Goal: Information Seeking & Learning: Learn about a topic

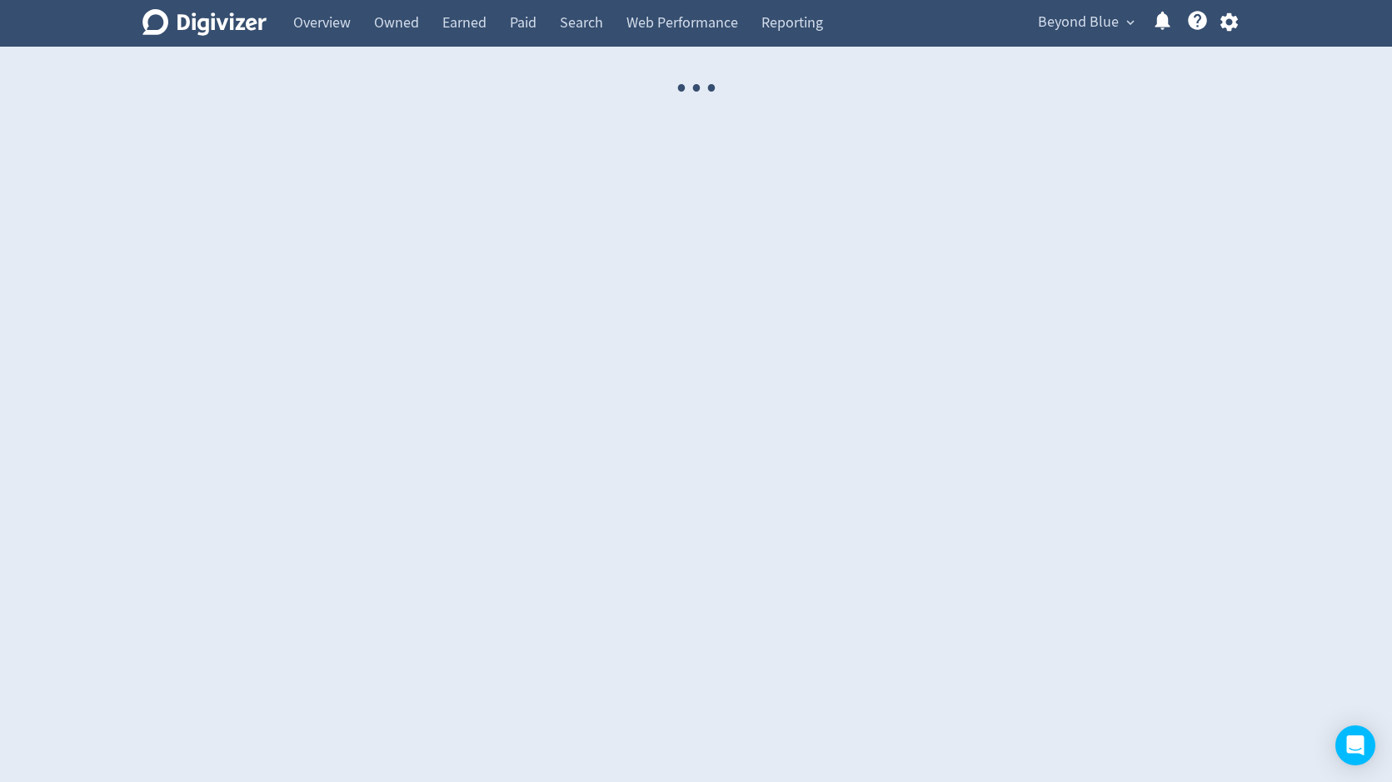
select select "USER"
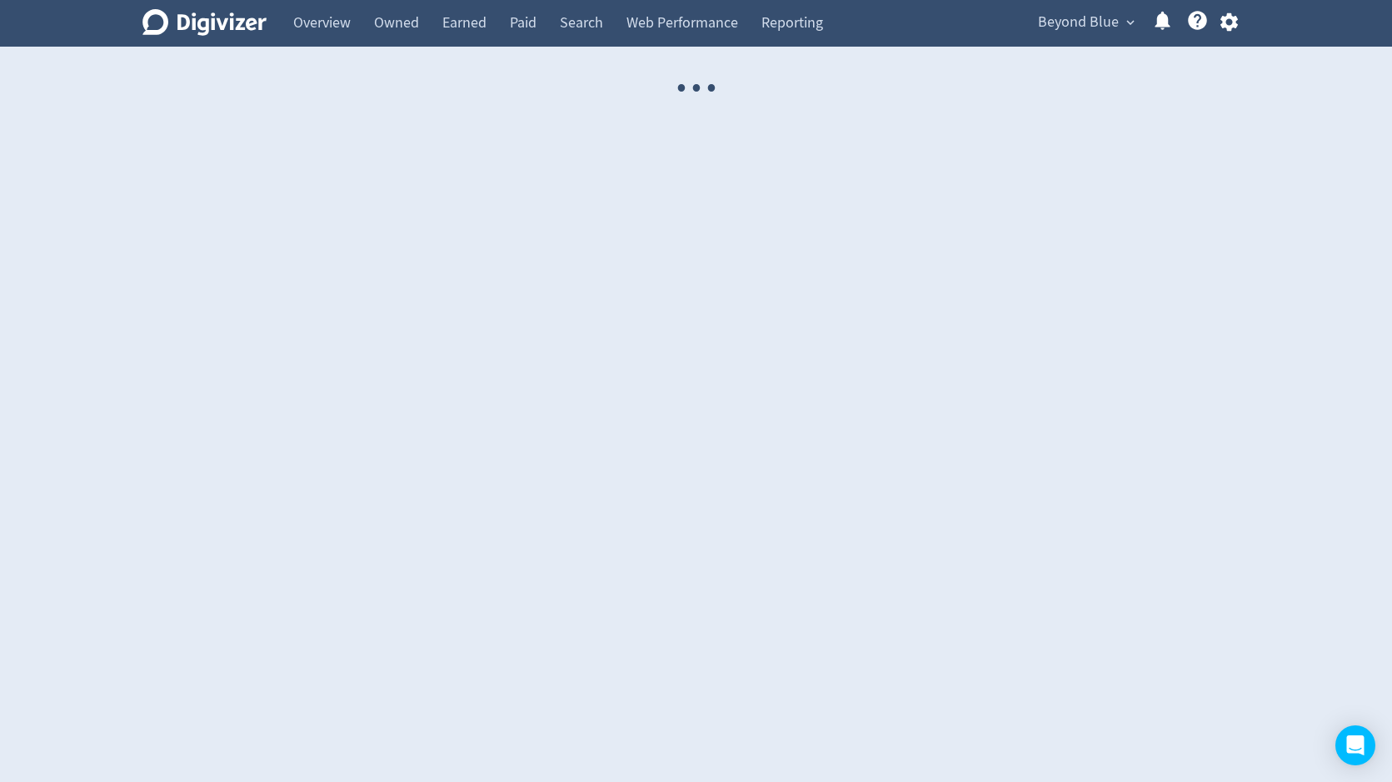
select select "USER"
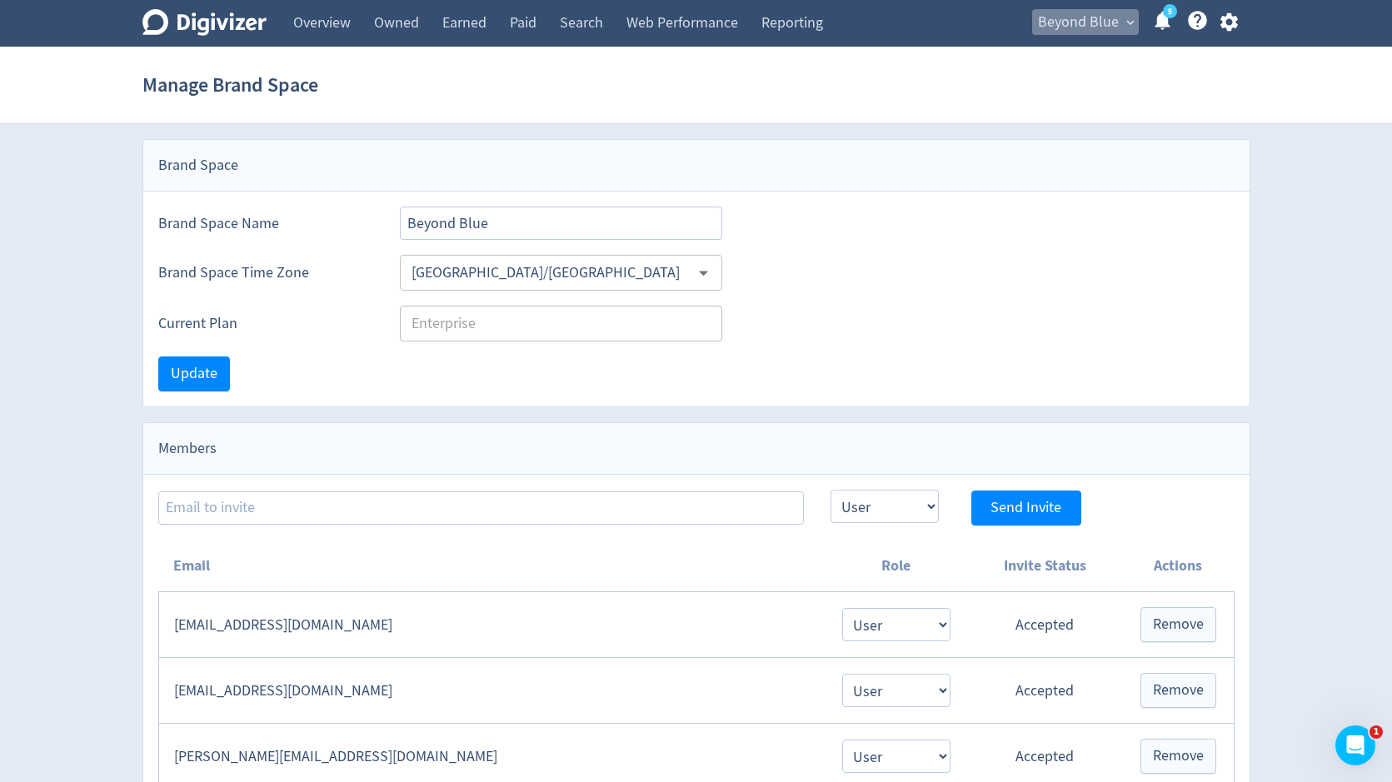
click at [1053, 33] on span "Beyond Blue" at bounding box center [1078, 22] width 81 height 27
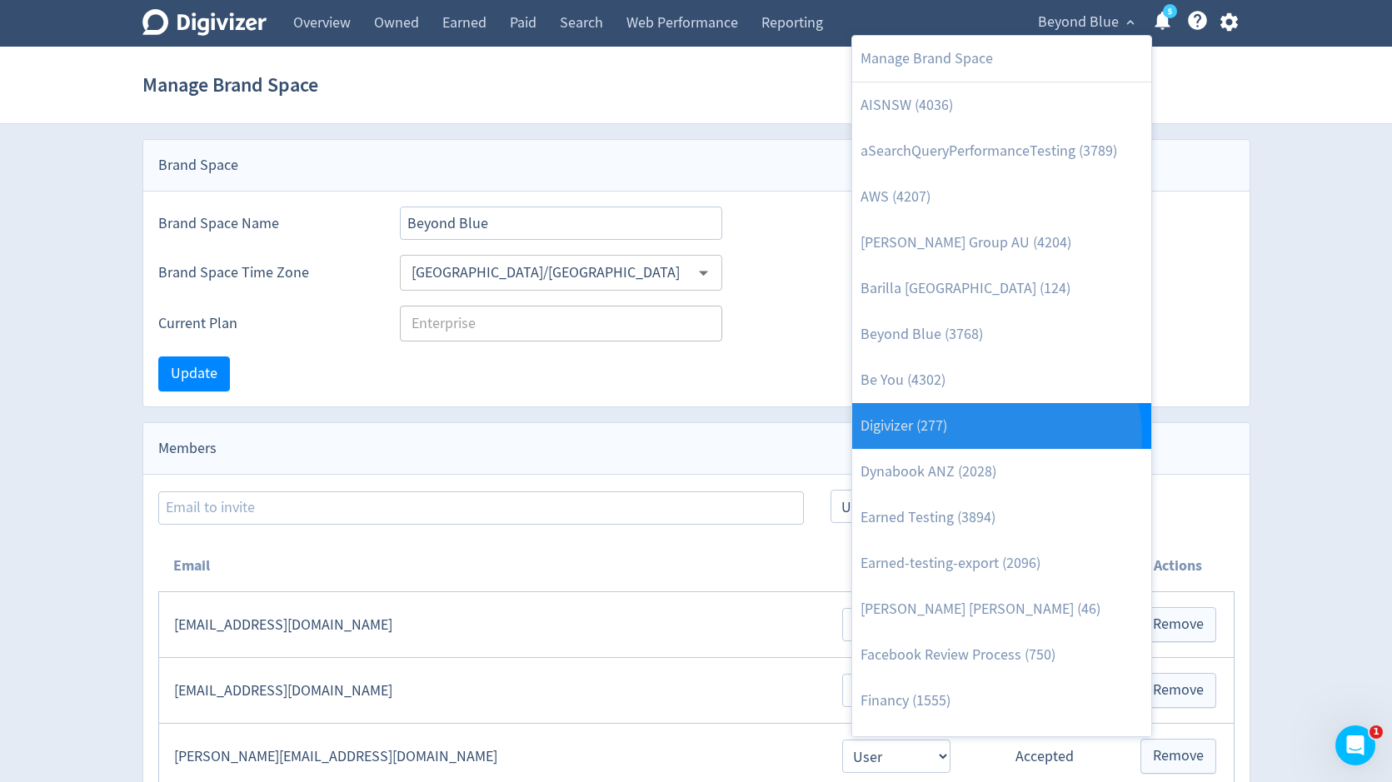
click at [953, 439] on link "Digivizer (277)" at bounding box center [1001, 426] width 299 height 46
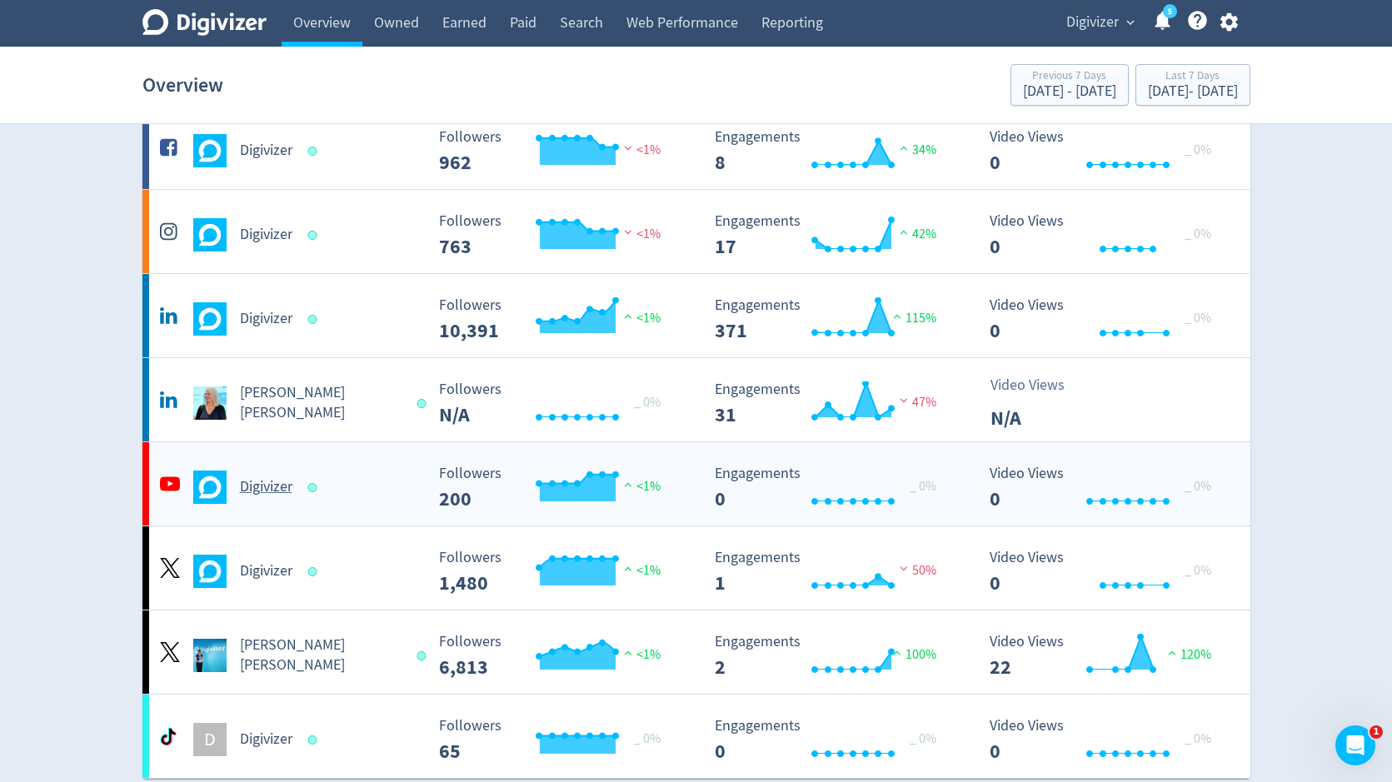
scroll to position [128, 0]
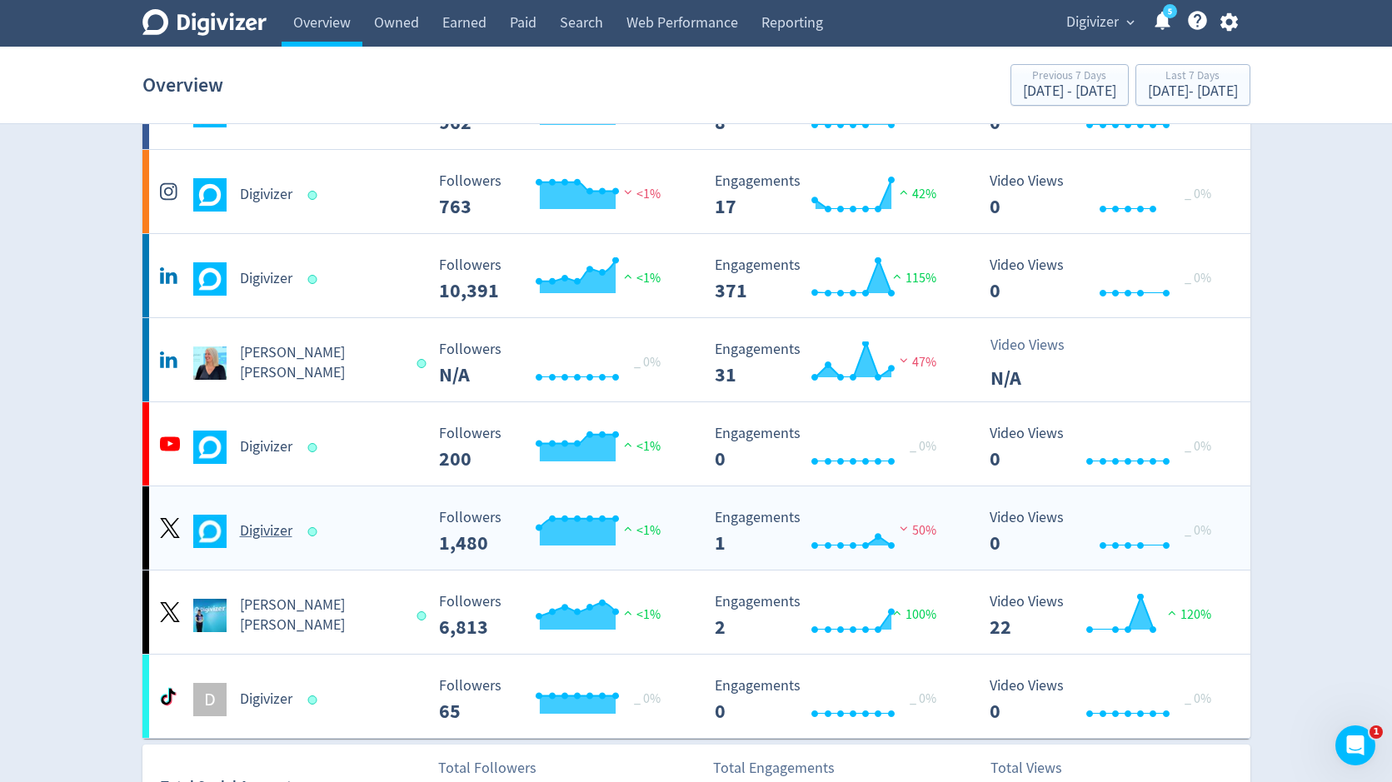
click at [402, 543] on div "Digivizer" at bounding box center [290, 531] width 269 height 33
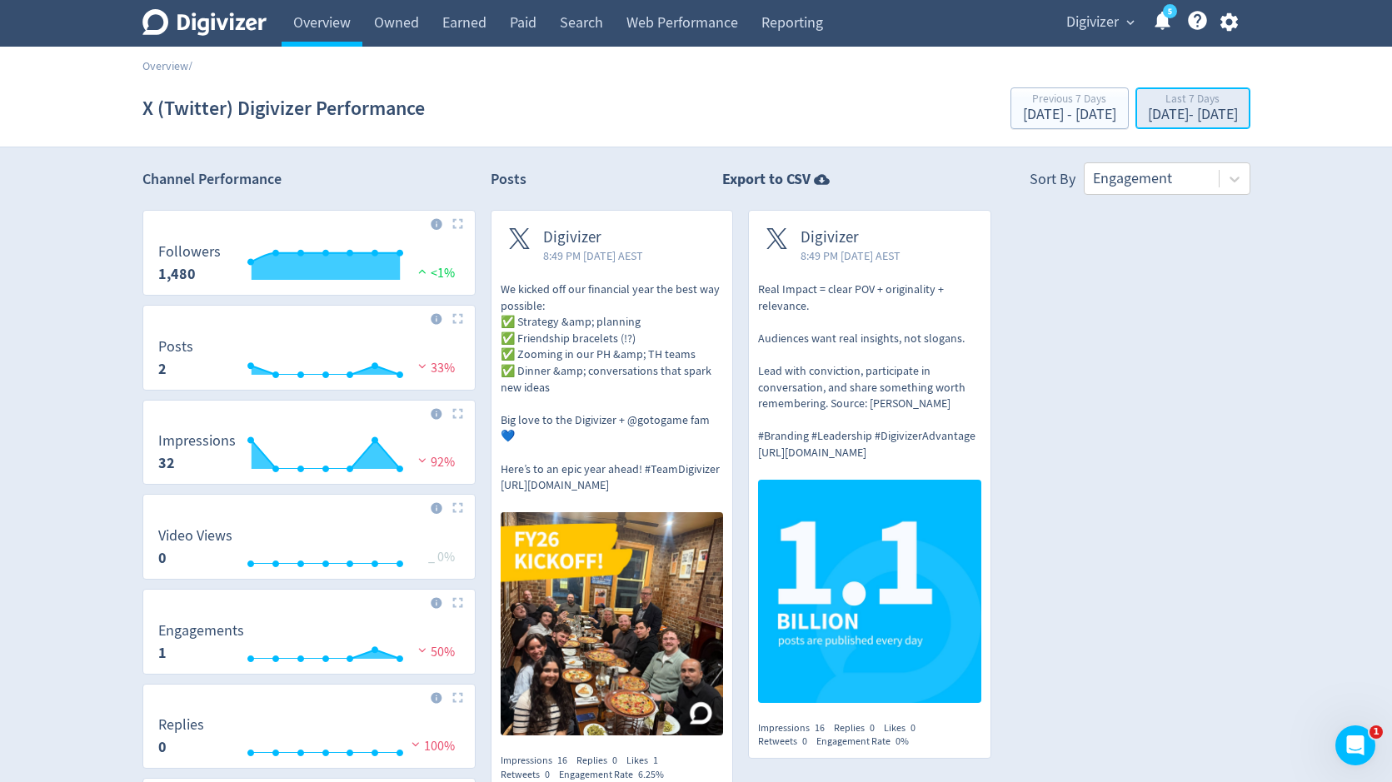
click at [1148, 113] on div "[DATE] - [DATE]" at bounding box center [1193, 114] width 90 height 15
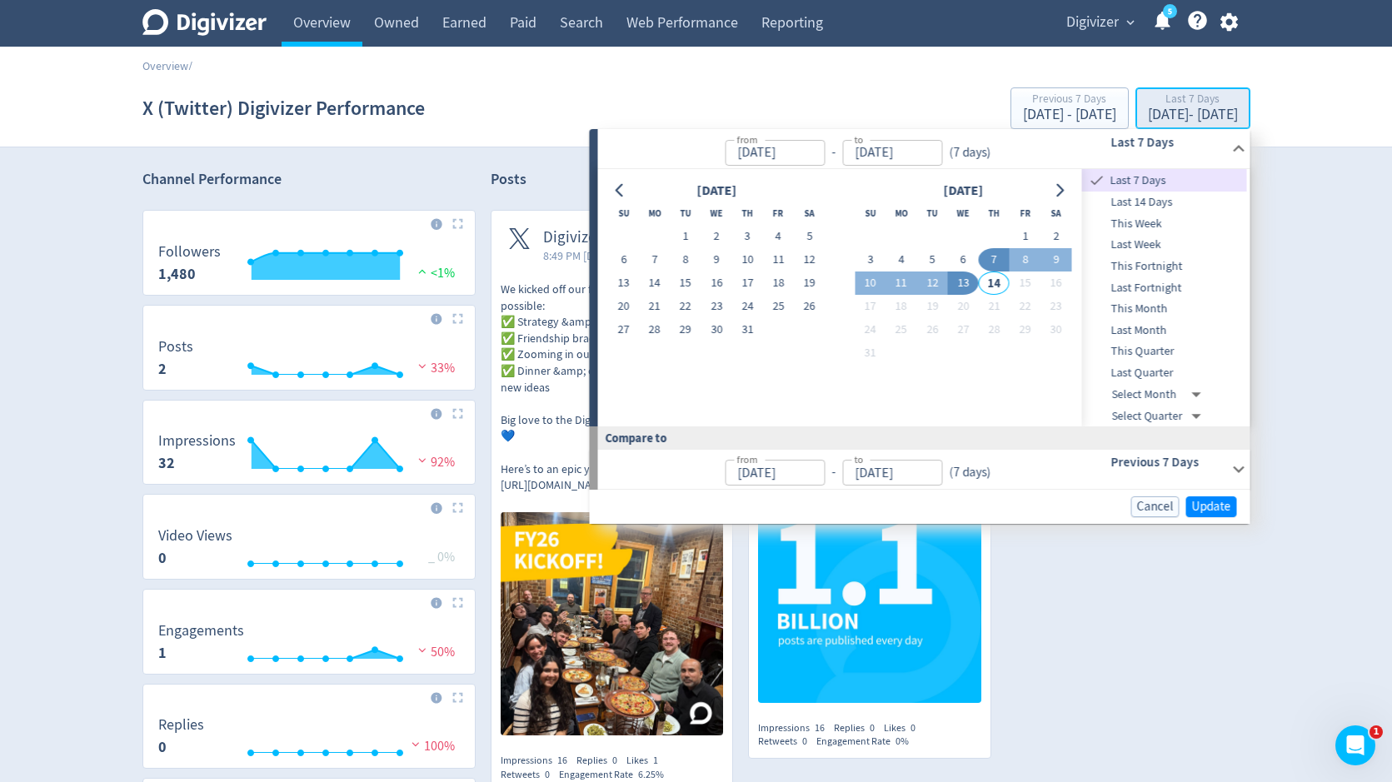
type input "[DATE]"
click at [1135, 367] on span "Last Quarter" at bounding box center [1164, 373] width 165 height 18
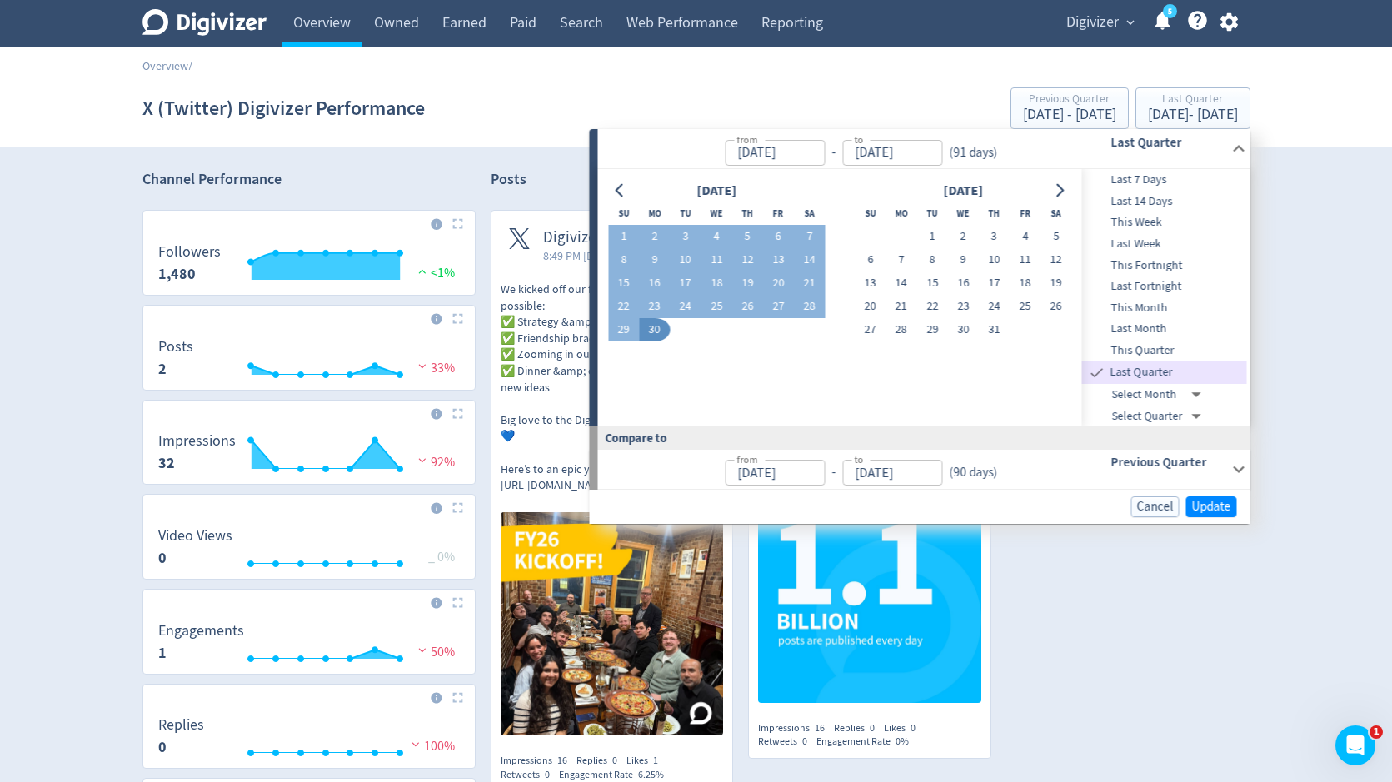
type input "[DATE]"
click at [1201, 505] on span "Update" at bounding box center [1211, 507] width 39 height 12
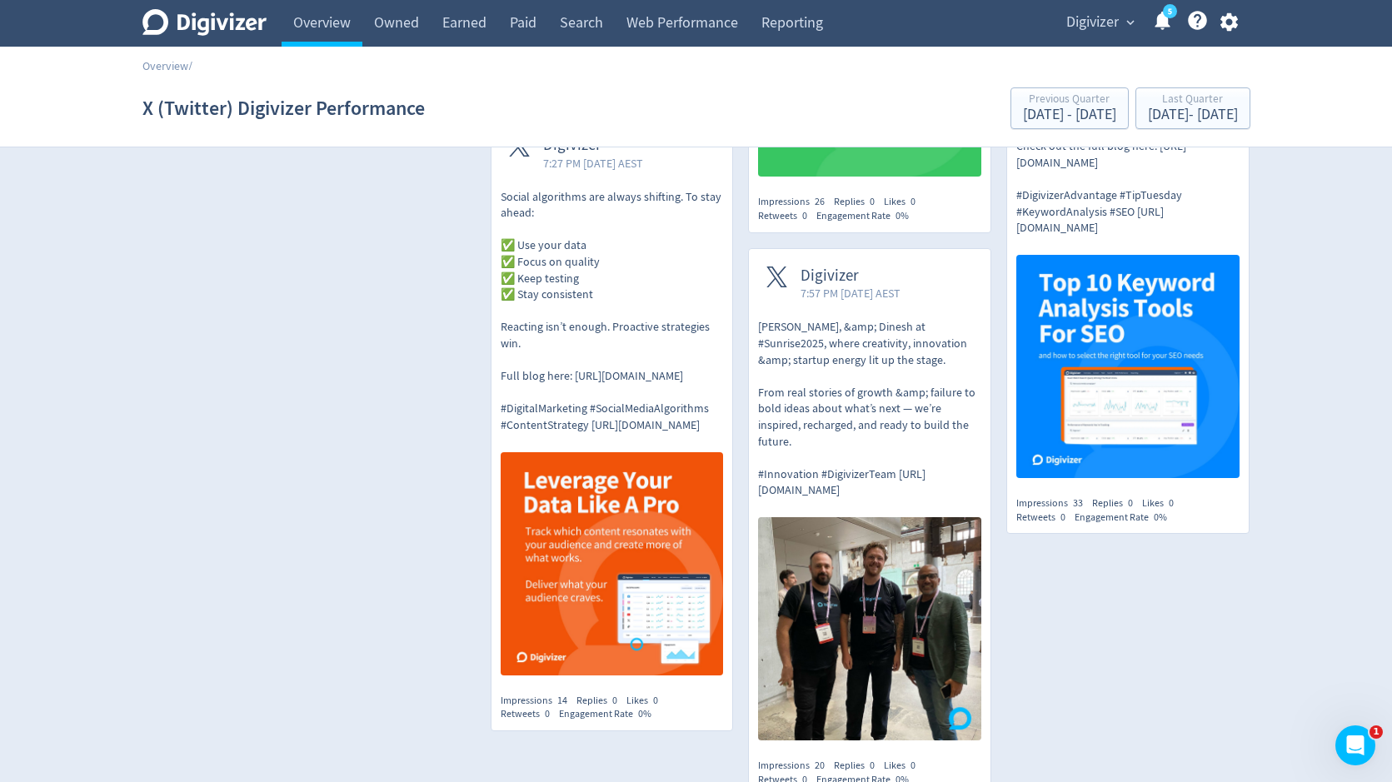
scroll to position [5370, 0]
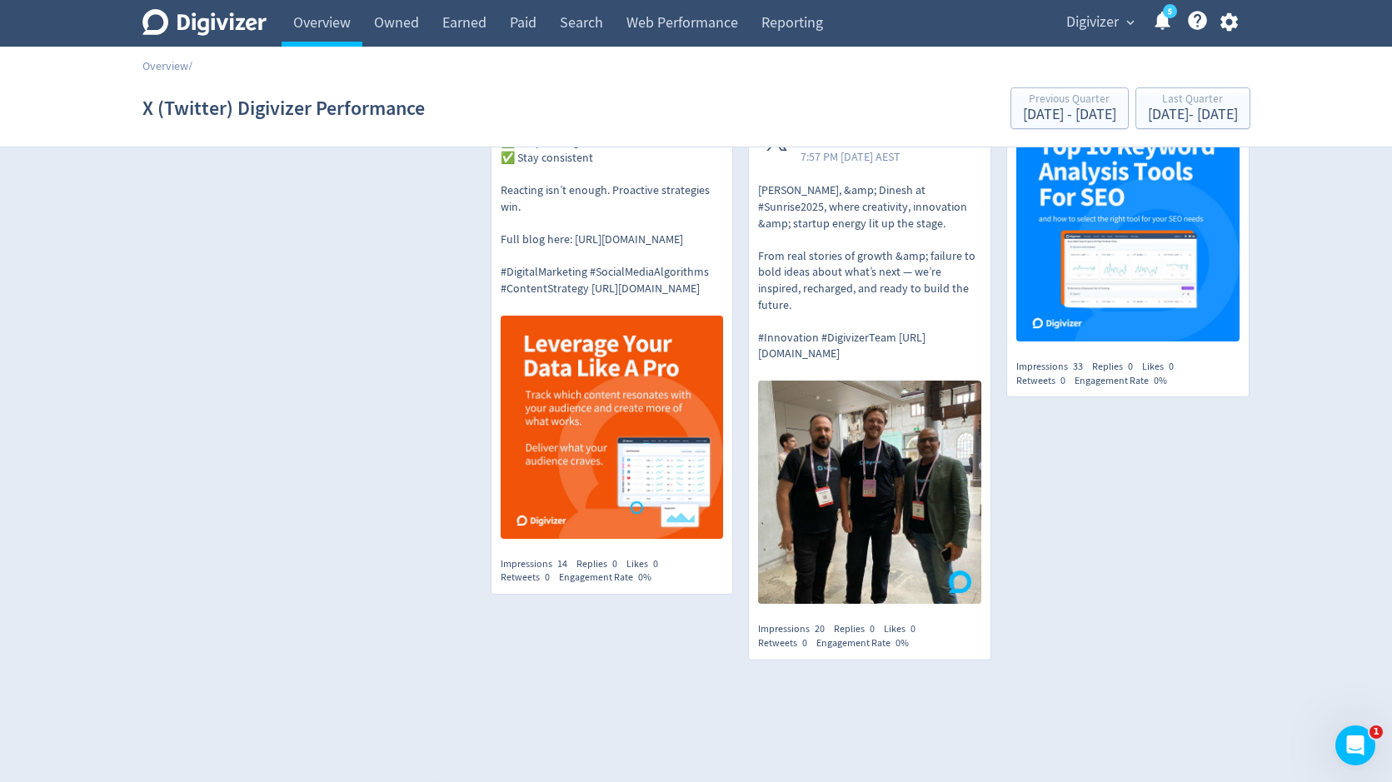
click at [1104, 14] on span "Digivizer" at bounding box center [1092, 22] width 52 height 27
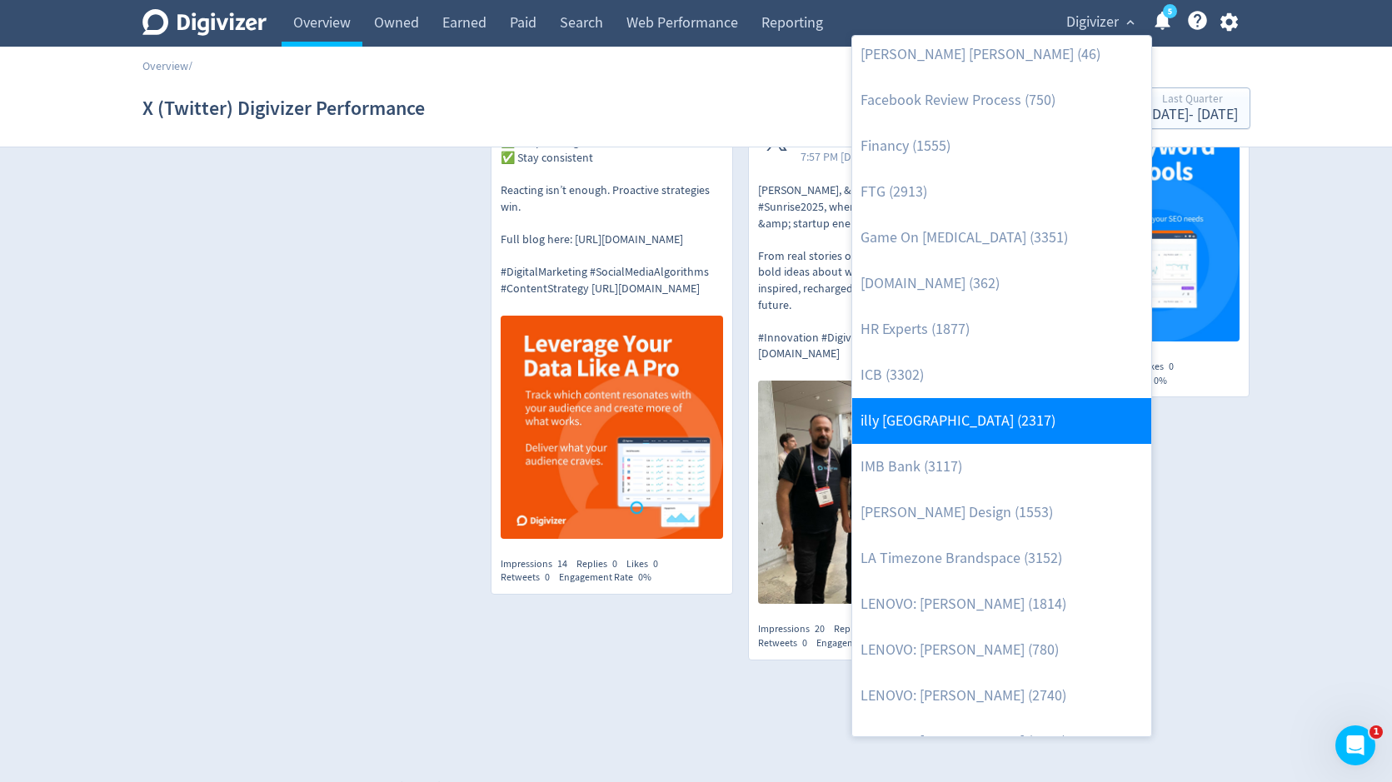
scroll to position [545, 0]
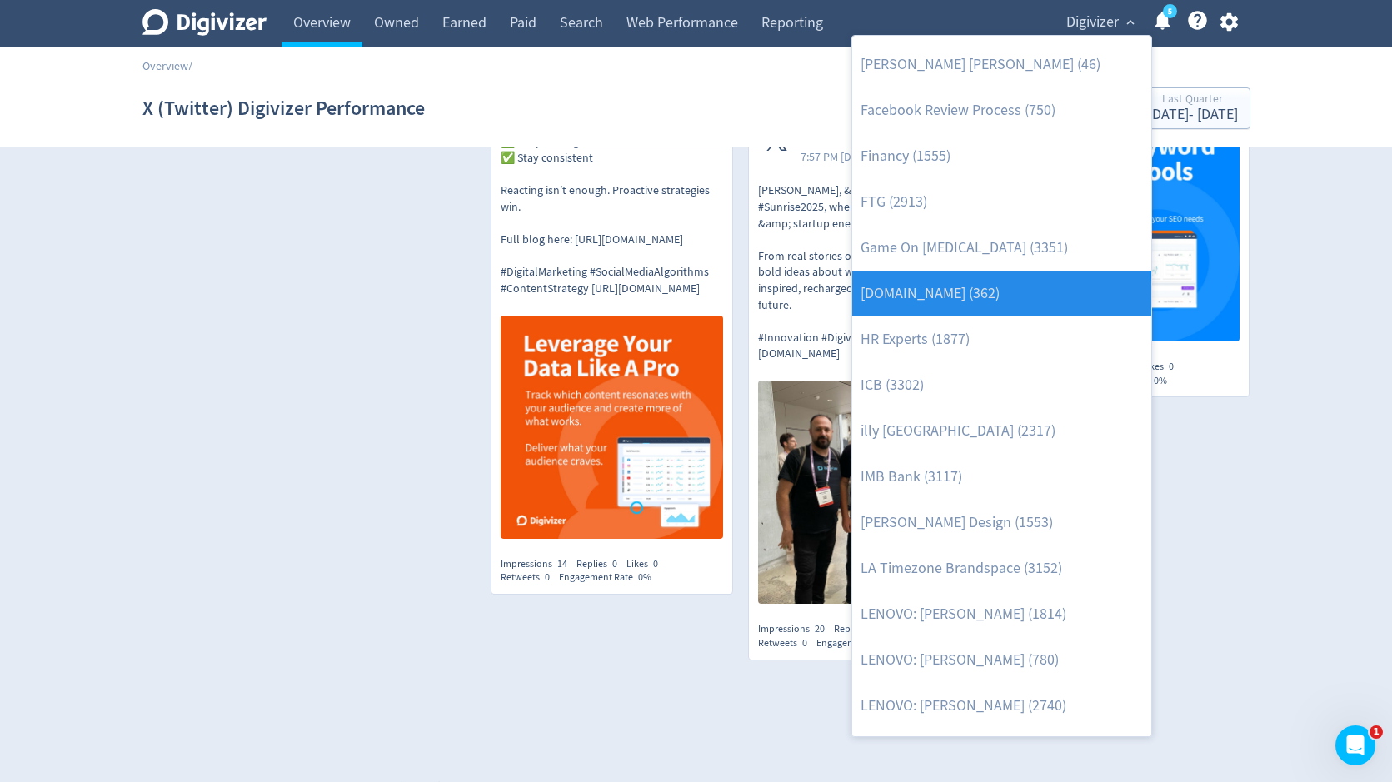
click at [1001, 299] on link "[DOMAIN_NAME] (362)" at bounding box center [1001, 294] width 299 height 46
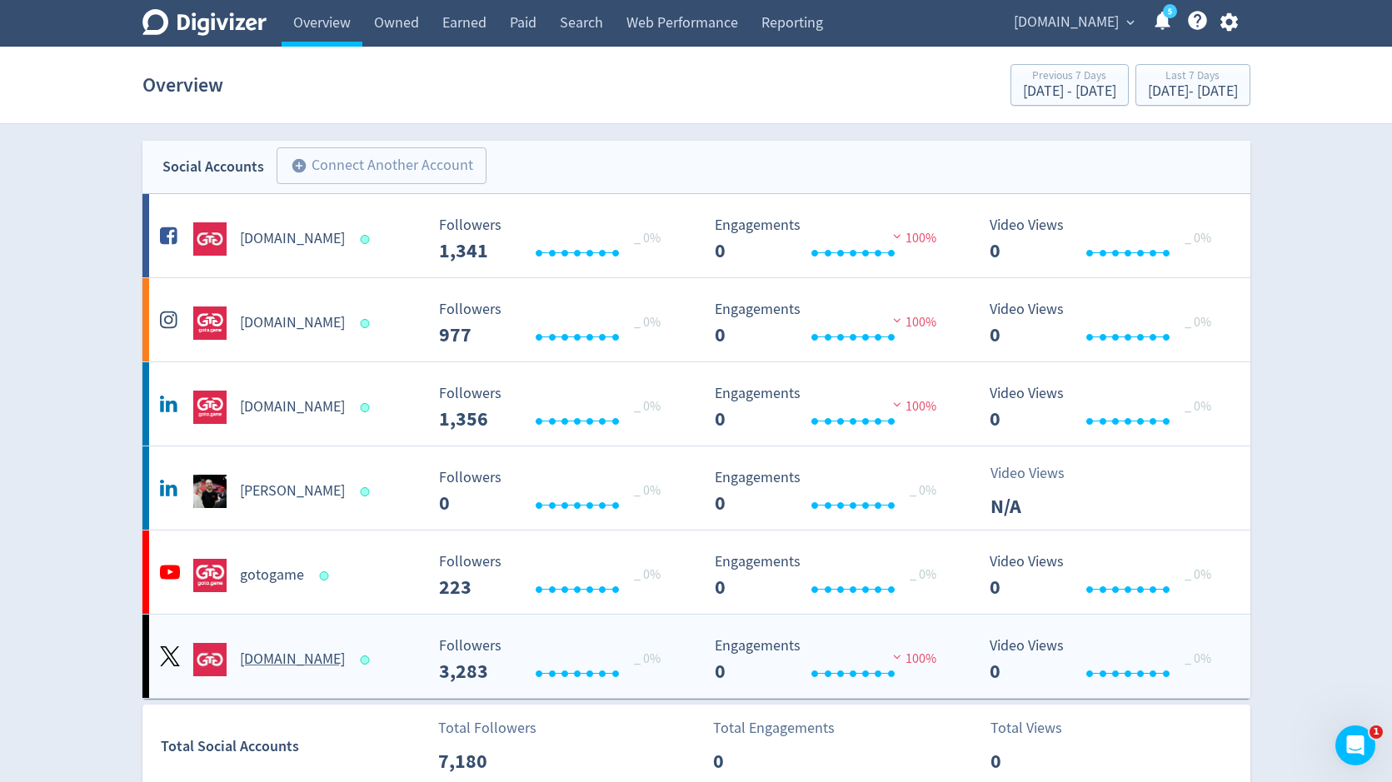
click at [275, 666] on h5 "[DOMAIN_NAME]" at bounding box center [292, 660] width 105 height 20
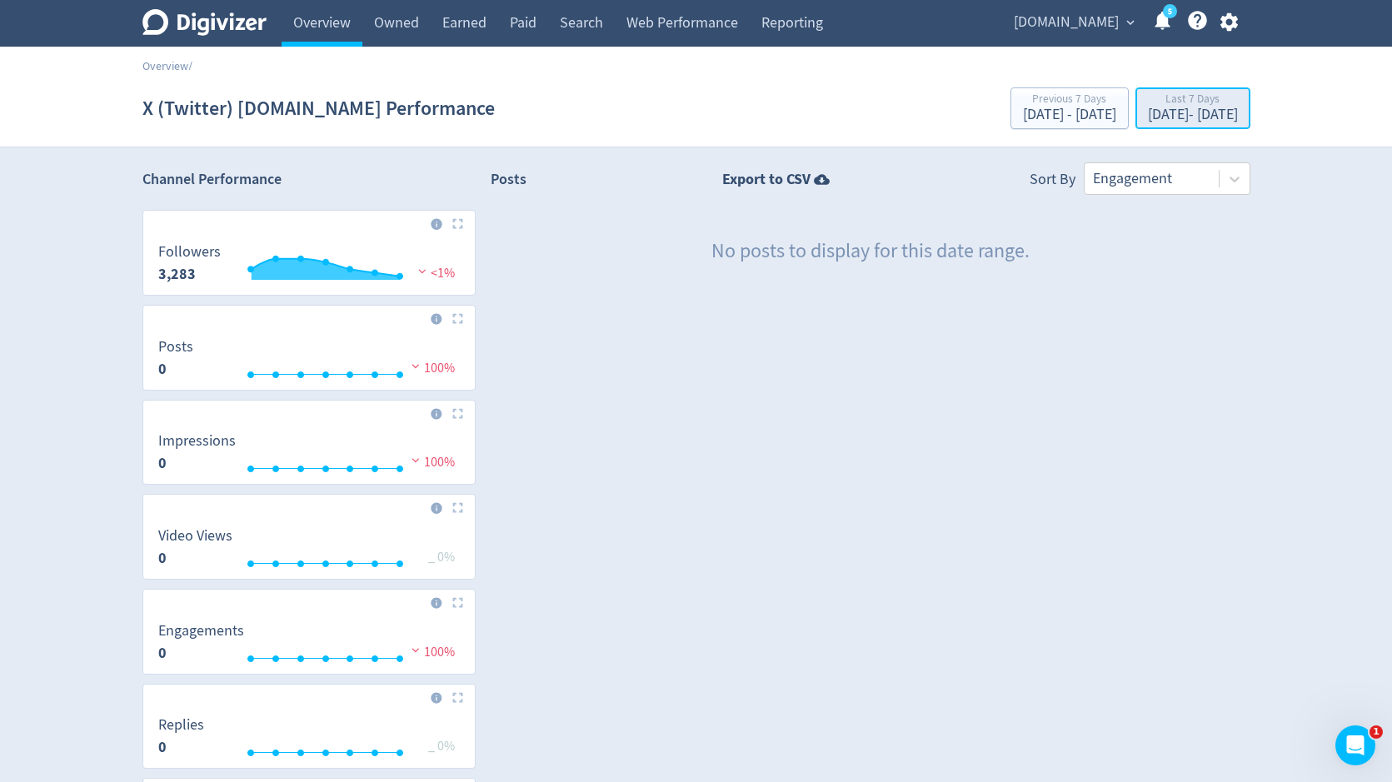
click at [1148, 113] on div "[DATE] - [DATE]" at bounding box center [1193, 114] width 90 height 15
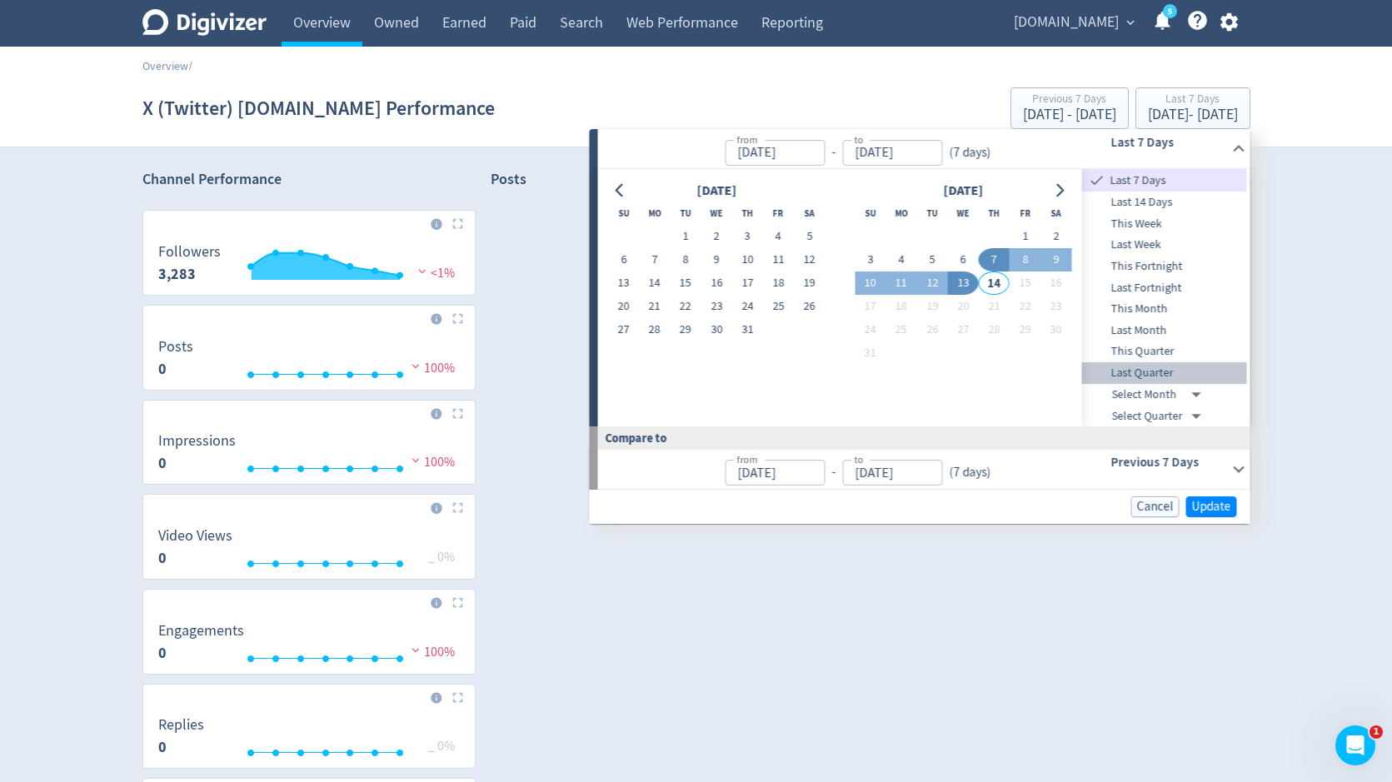
click at [1129, 377] on span "Last Quarter" at bounding box center [1164, 373] width 165 height 18
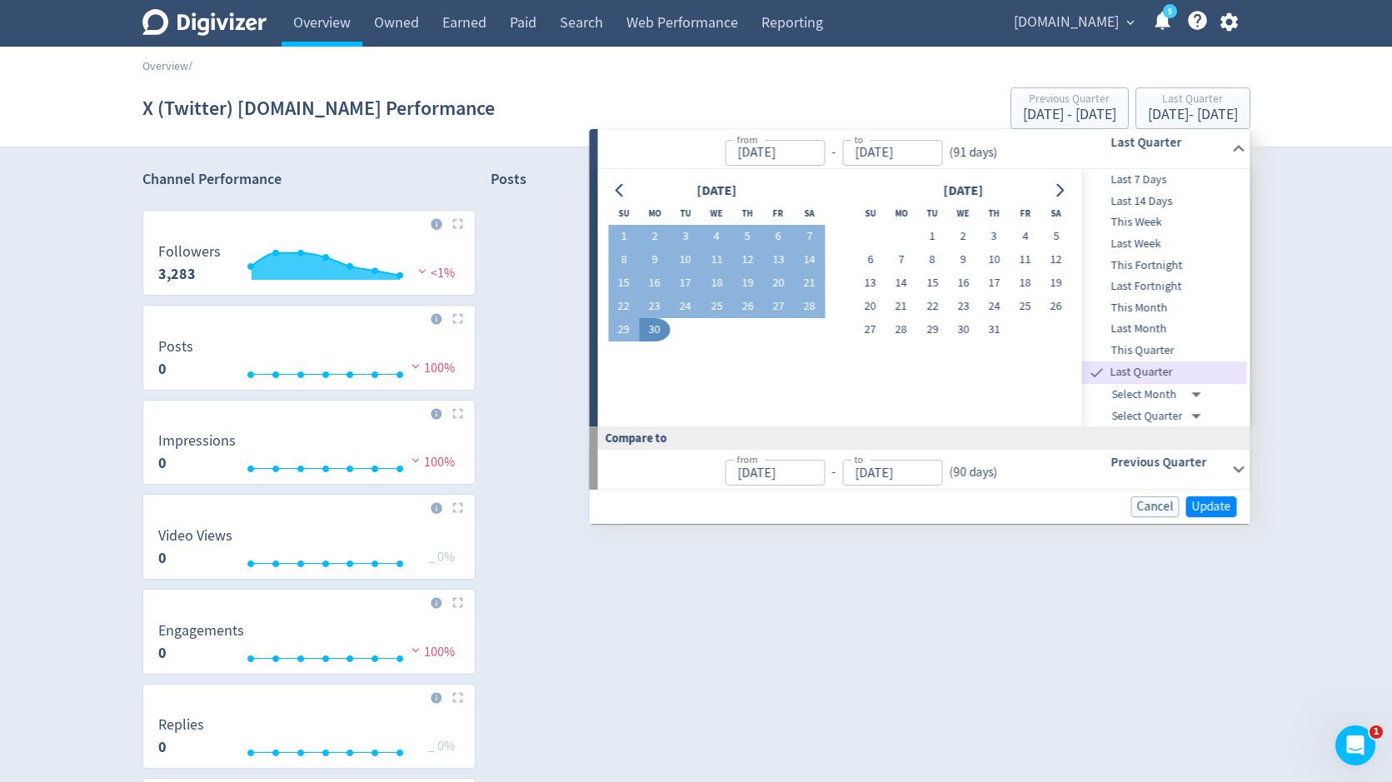
type input "[DATE]"
click at [1204, 502] on span "Update" at bounding box center [1211, 507] width 39 height 12
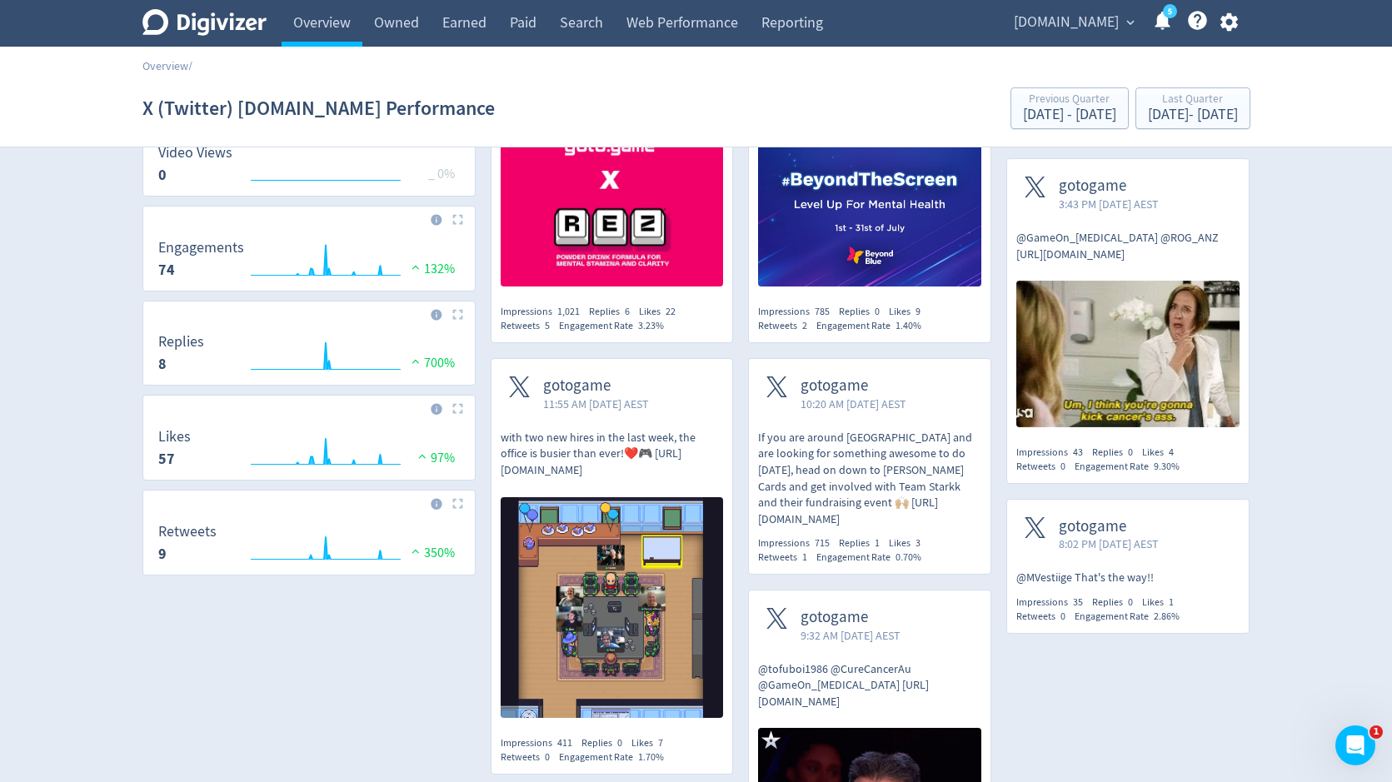
scroll to position [930, 0]
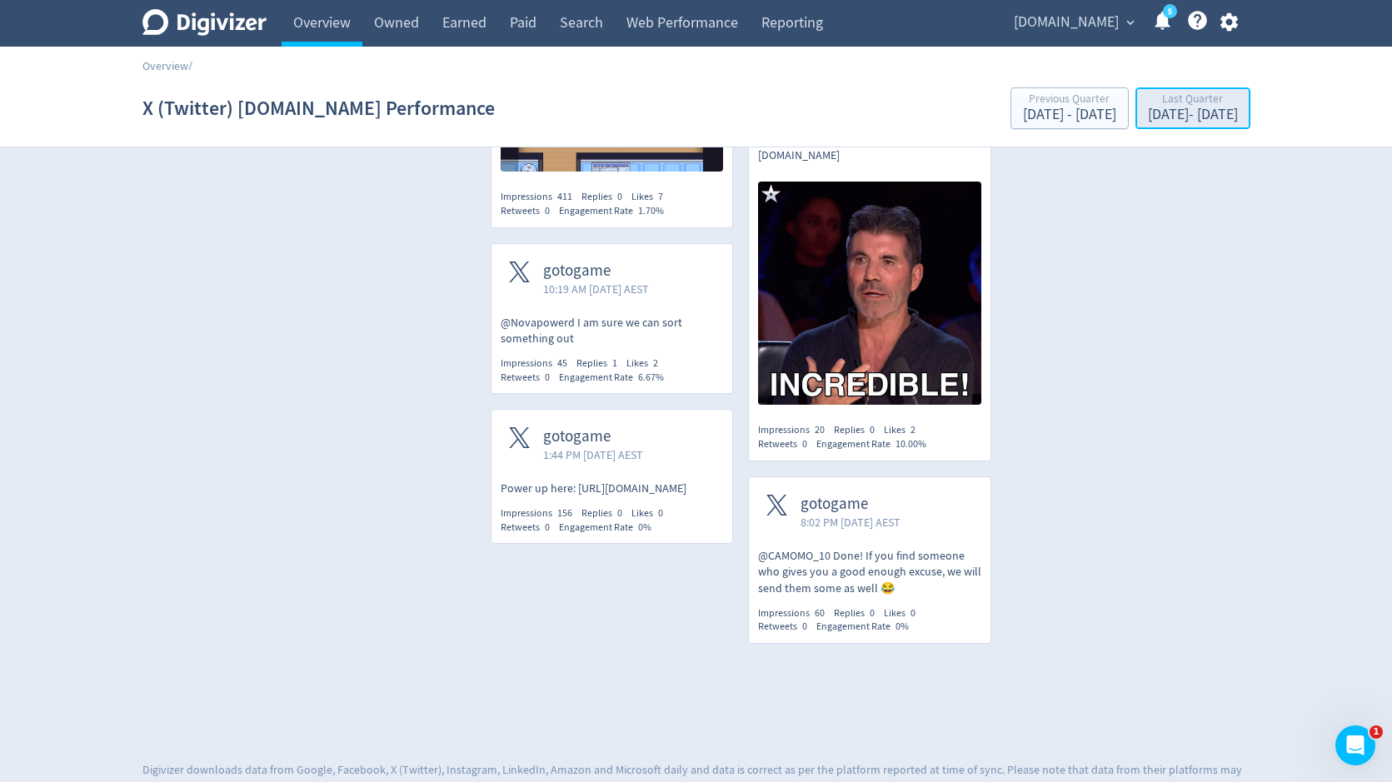
click at [1160, 121] on div "[DATE] - [DATE]" at bounding box center [1193, 114] width 90 height 15
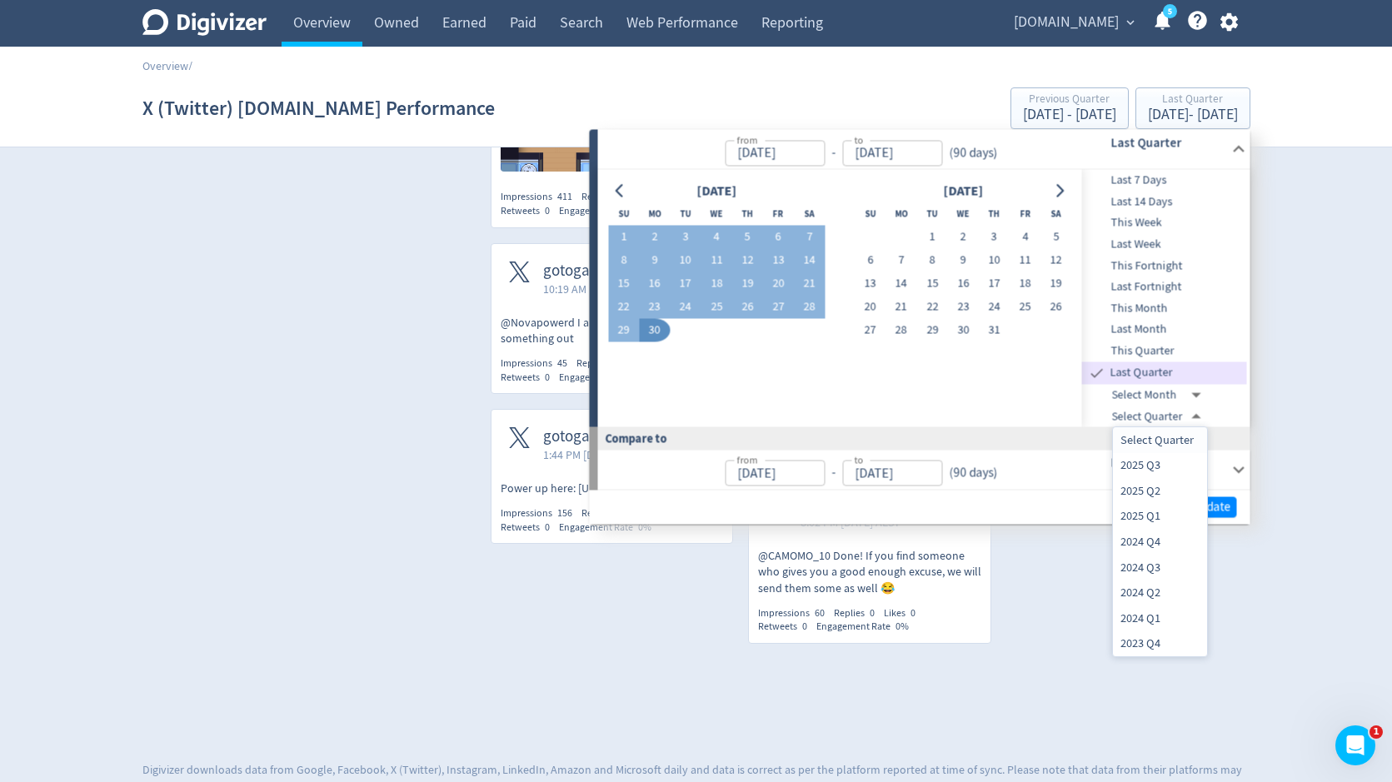
click at [1160, 568] on li "2024 Q3" at bounding box center [1160, 568] width 94 height 26
type input "[DATE]T14:00:00.000Z"
type input "[DATE]T13:00:00.000Z"
type input "[DATE]"
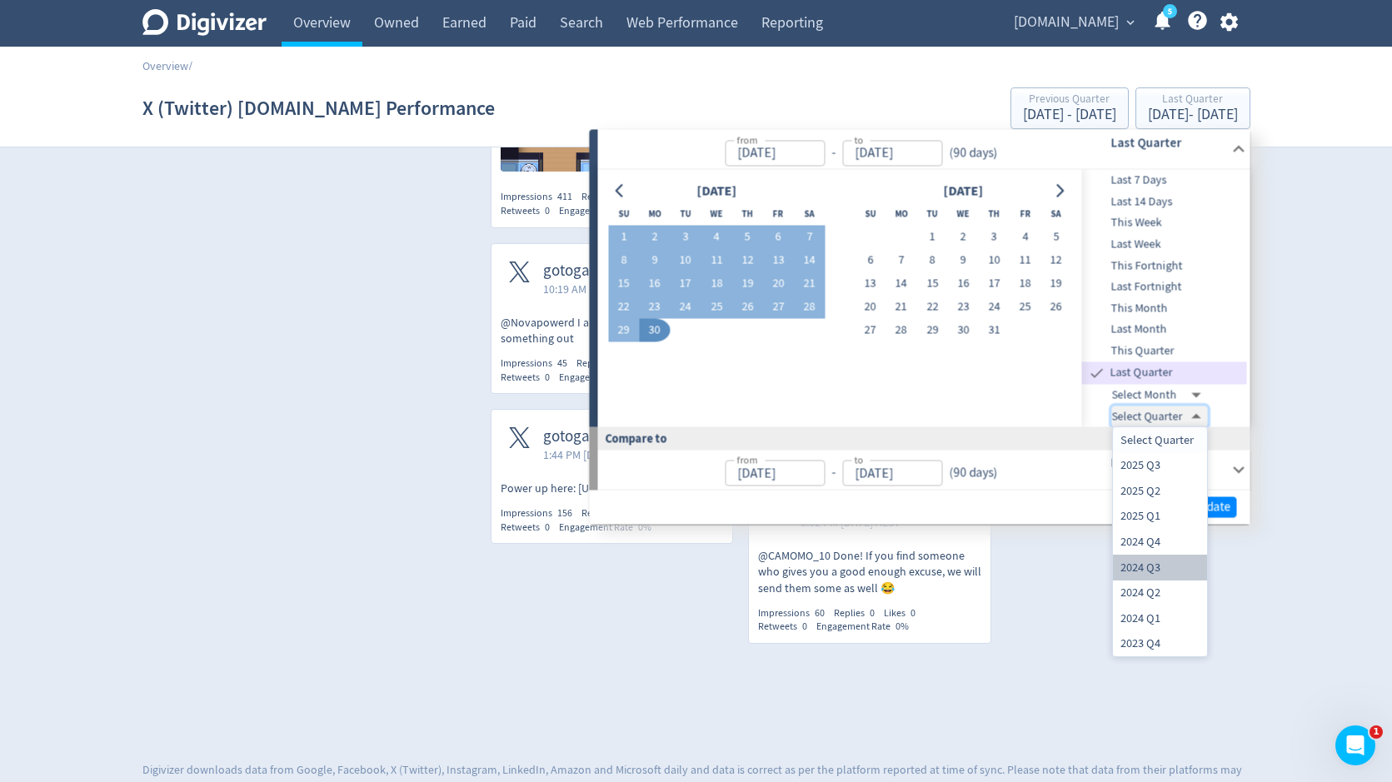
type input "[DATE]"
type input "[DATE]T13:00:00.000Z"
type input "[DATE]"
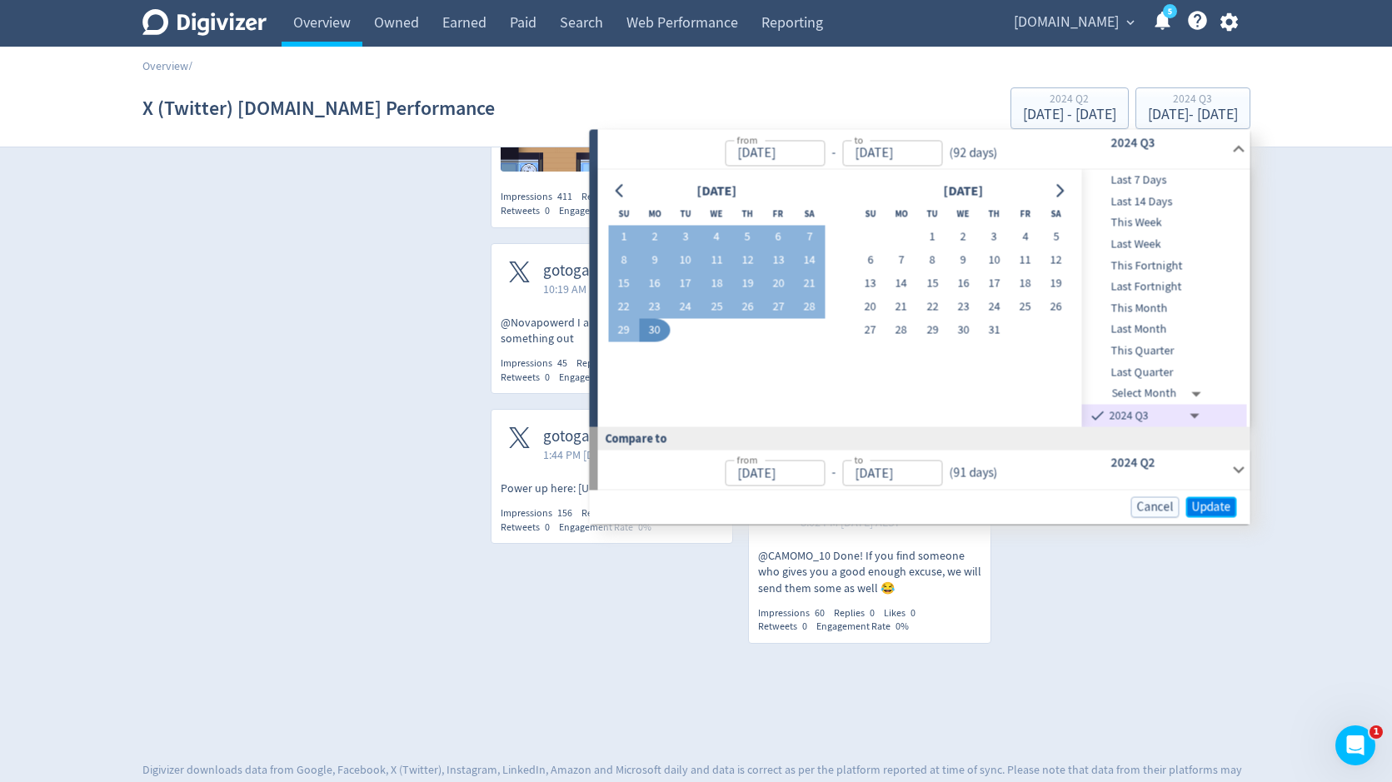
click at [1201, 510] on span "Update" at bounding box center [1211, 507] width 39 height 12
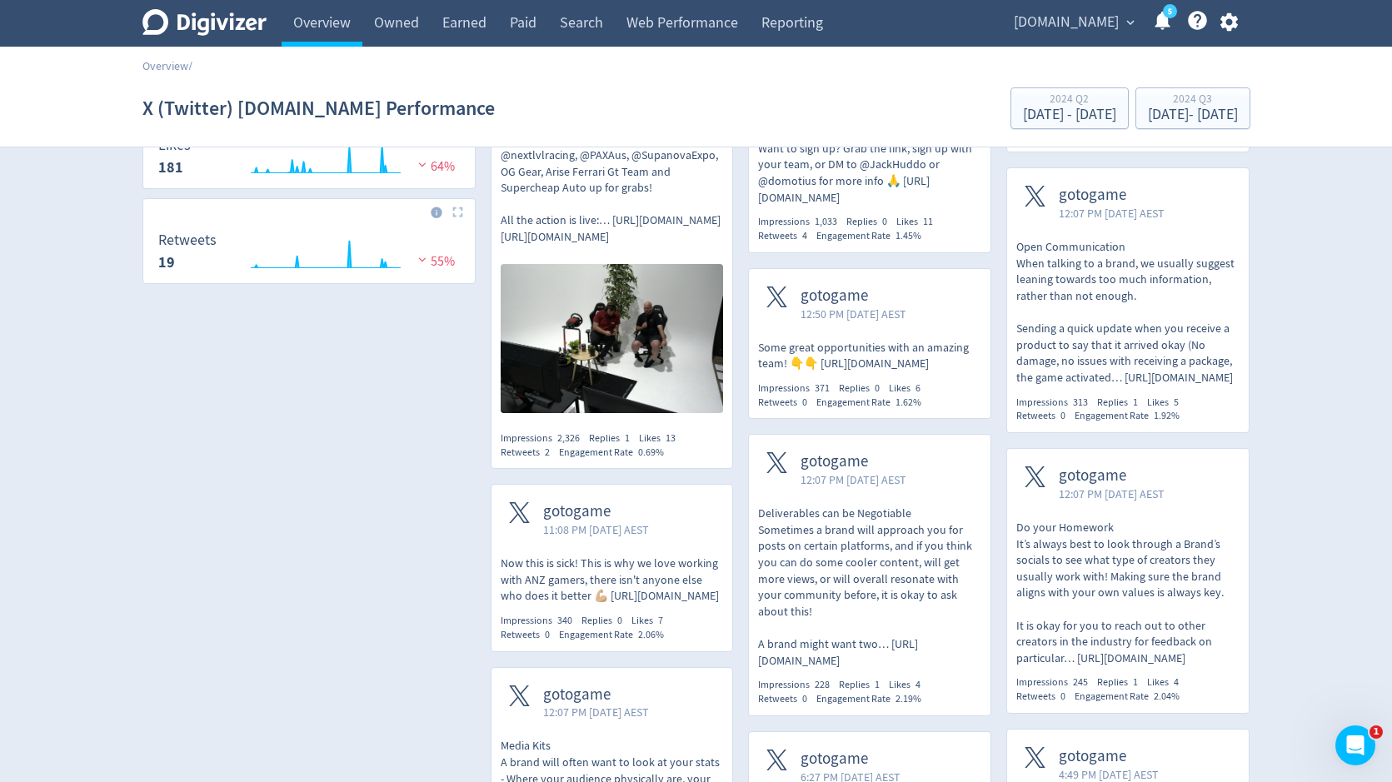
scroll to position [679, 0]
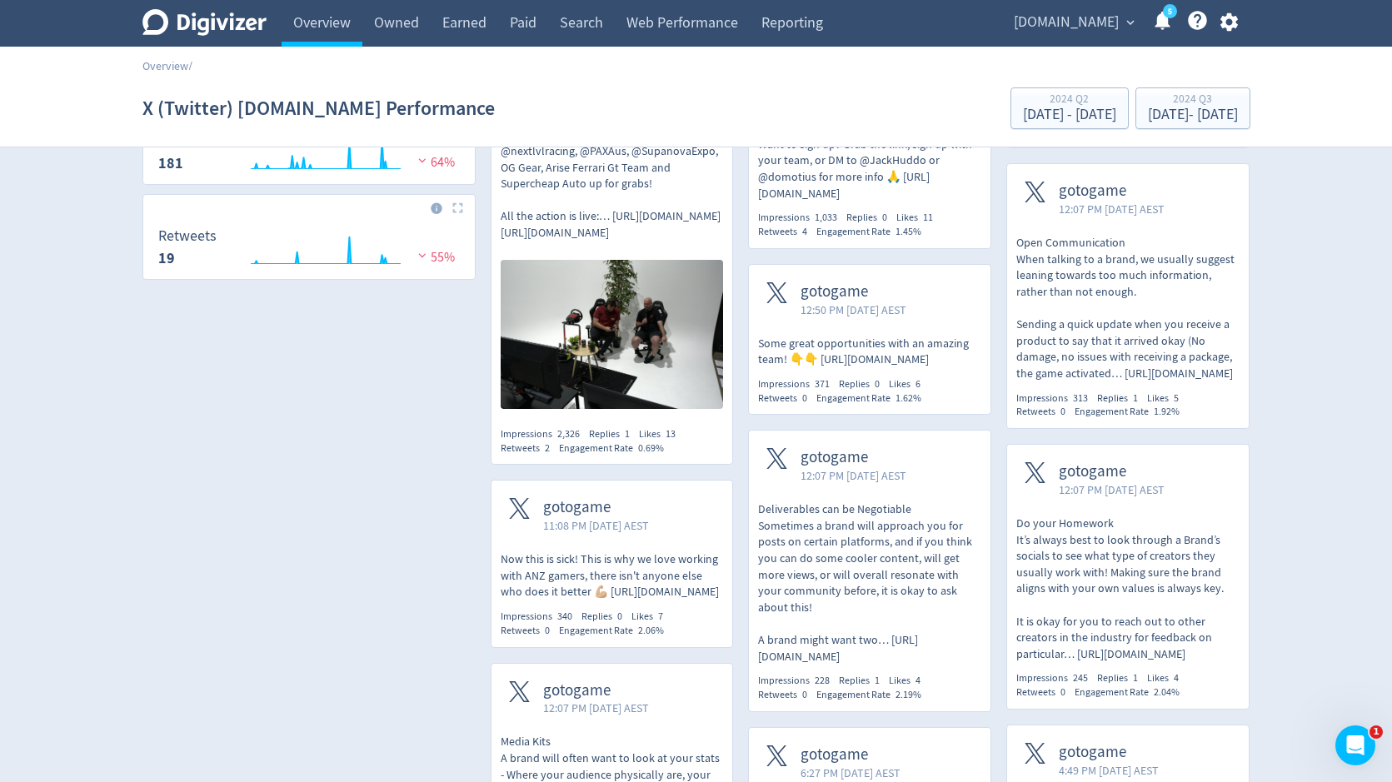
click at [915, 522] on p "Deliverables can be Negotiable Sometimes a brand will approach you for posts on…" at bounding box center [869, 583] width 223 height 163
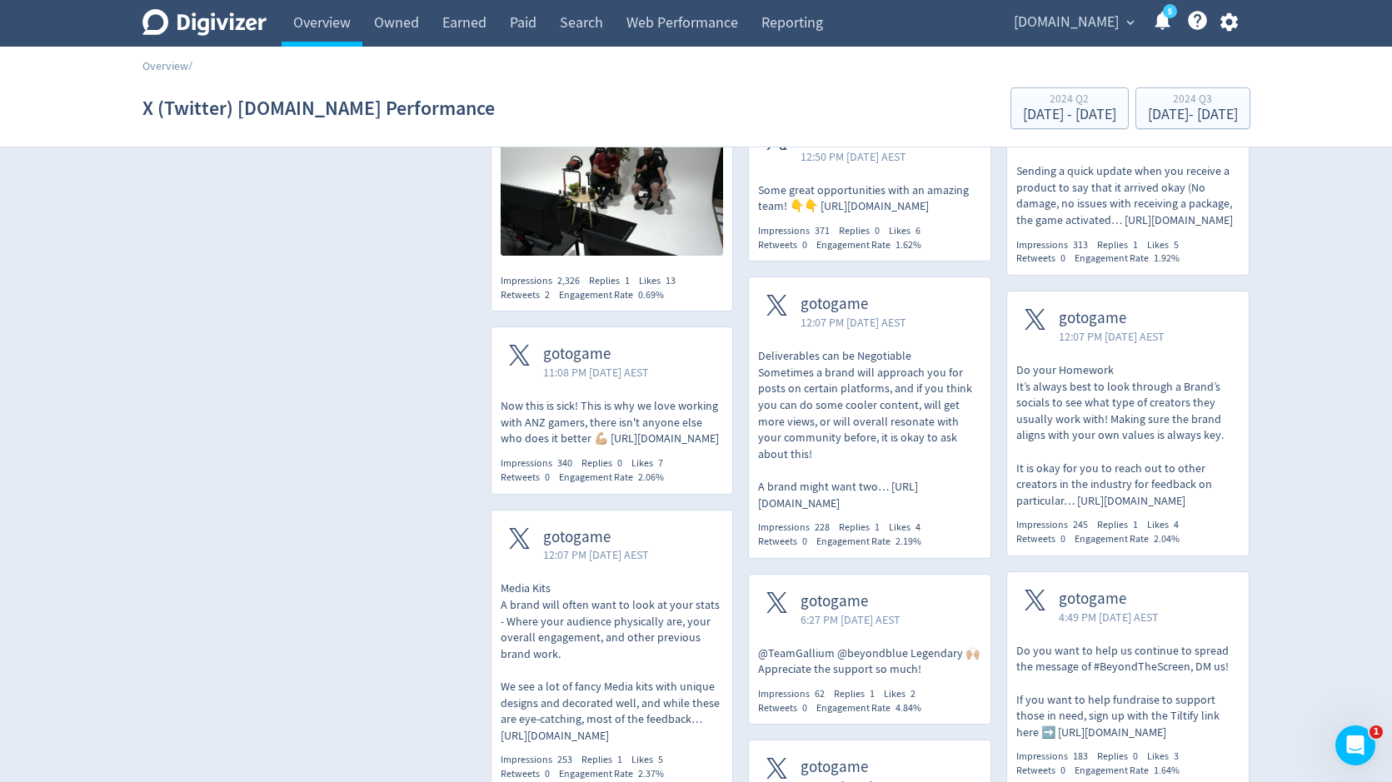
scroll to position [1443, 0]
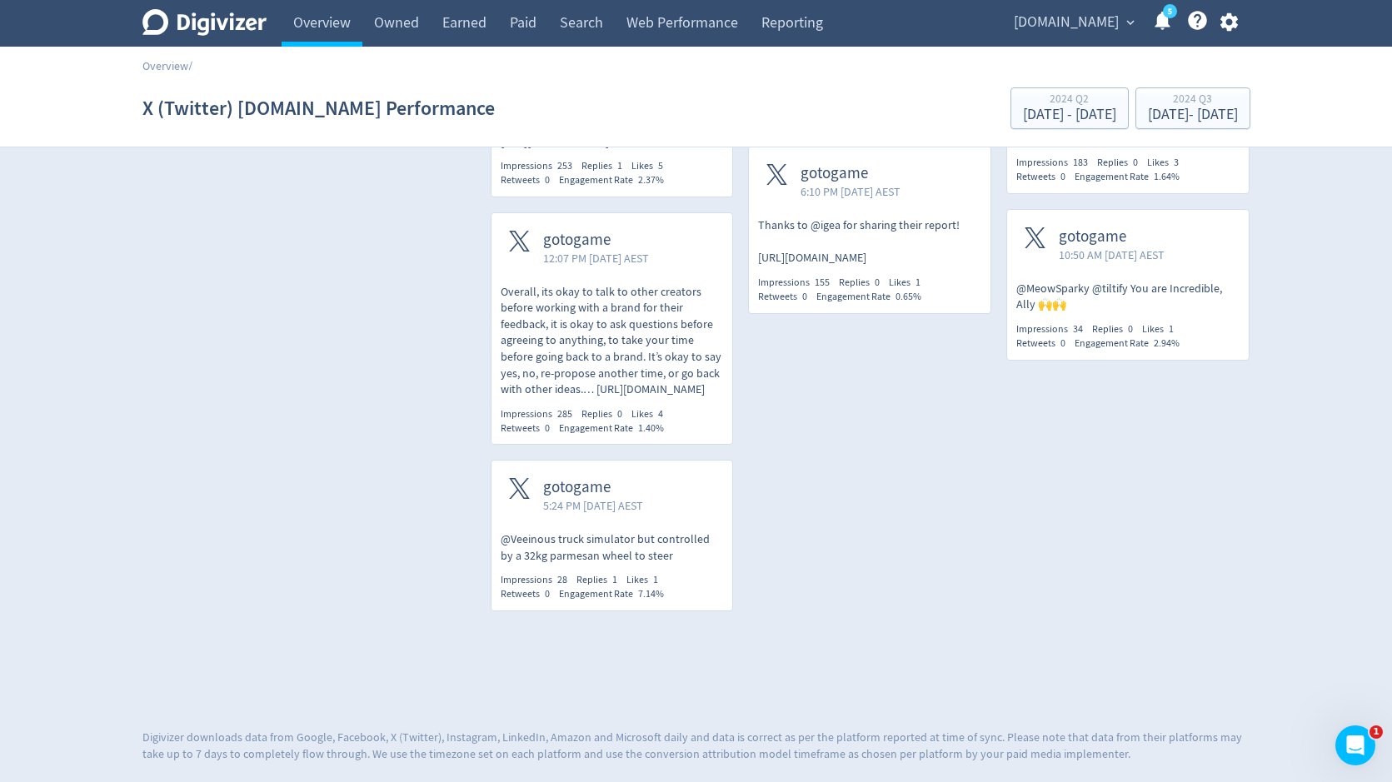
click at [1125, 259] on span "10:50 AM [DATE] AEST" at bounding box center [1112, 255] width 106 height 17
click at [941, 241] on p "Thanks to @igea for sharing their report! [URL][DOMAIN_NAME]" at bounding box center [869, 241] width 223 height 49
click at [690, 498] on div "gotogame 5:24 PM [DATE] AEST" at bounding box center [613, 496] width 242 height 71
